Goal: Task Accomplishment & Management: Use online tool/utility

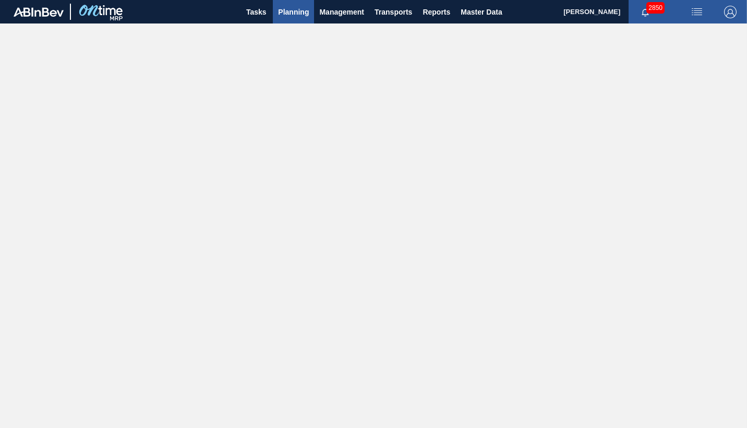
click at [293, 13] on span "Planning" at bounding box center [293, 12] width 31 height 13
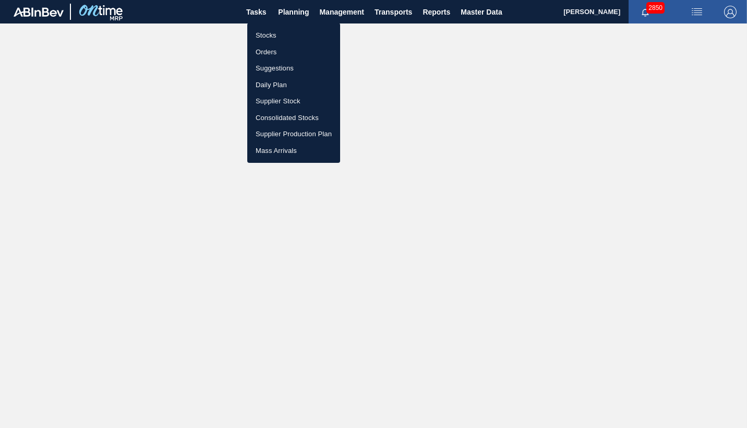
click at [261, 49] on li "Orders" at bounding box center [293, 52] width 93 height 17
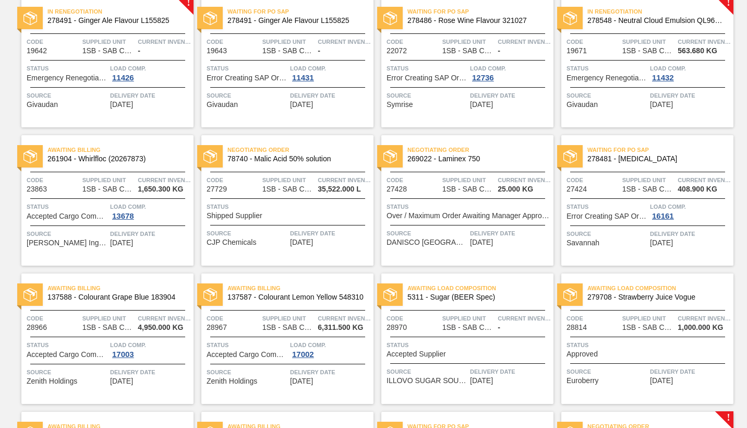
scroll to position [104, 0]
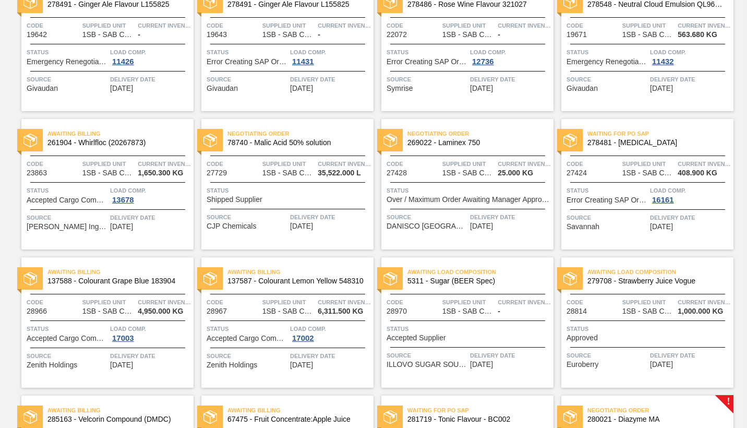
click at [172, 339] on div "Load Comp. 17003" at bounding box center [150, 333] width 81 height 19
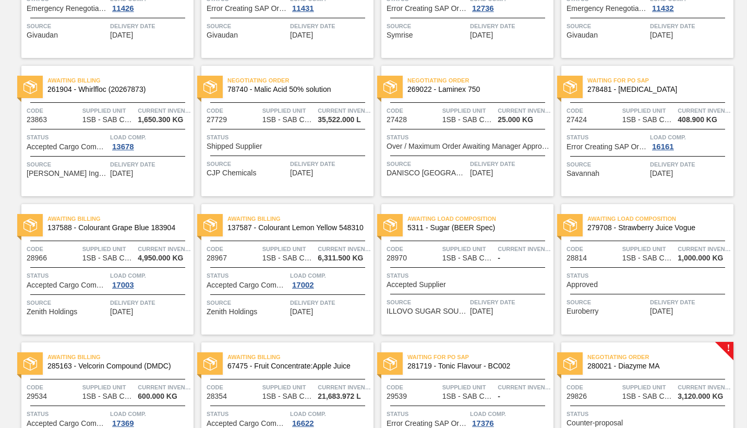
scroll to position [209, 0]
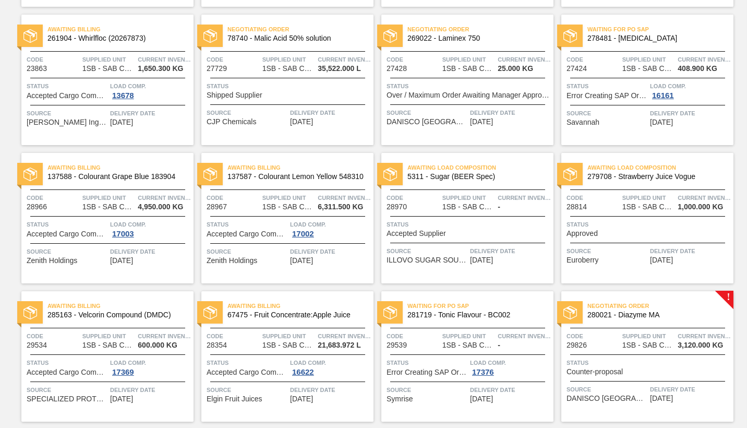
click at [91, 256] on span "Source" at bounding box center [67, 251] width 81 height 10
